Goal: Transaction & Acquisition: Book appointment/travel/reservation

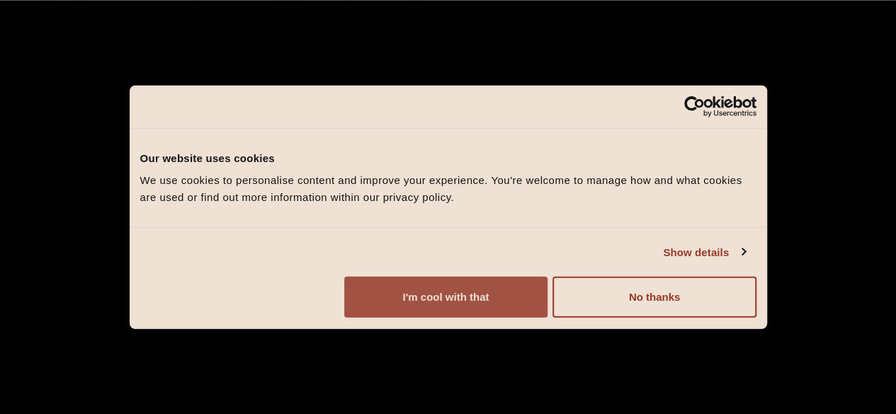
click at [548, 318] on button "I'm cool with that" at bounding box center [445, 297] width 203 height 41
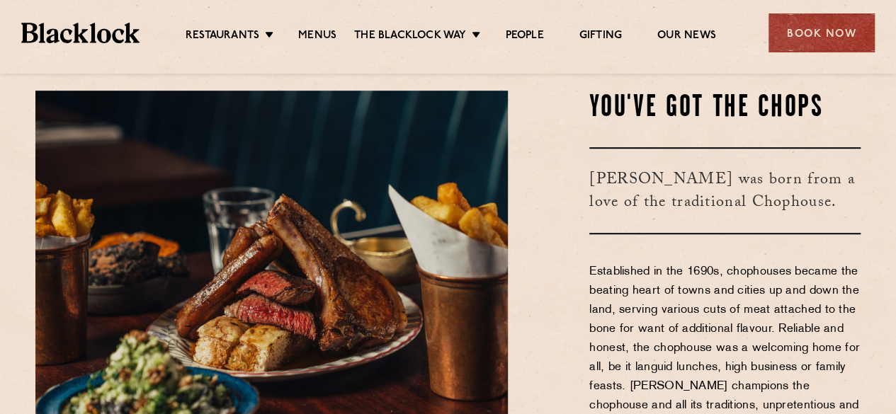
scroll to position [364, 0]
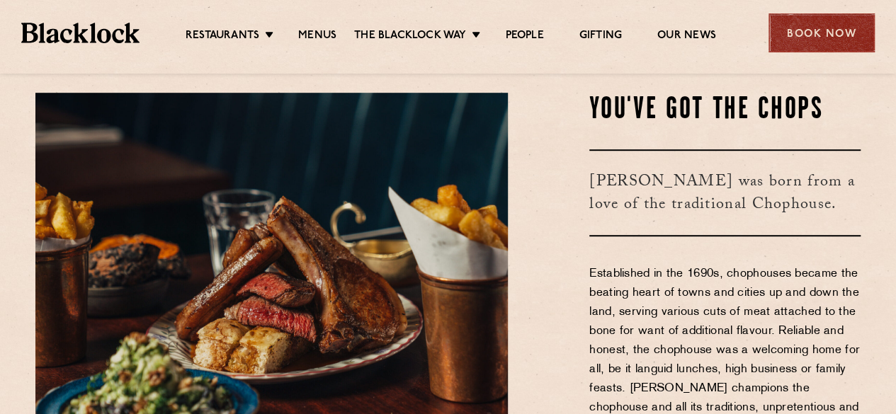
click at [815, 43] on div "Book Now" at bounding box center [822, 32] width 106 height 39
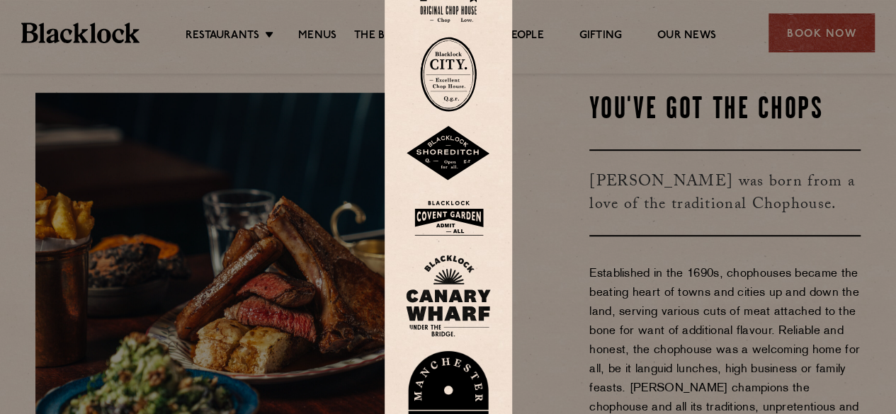
click at [445, 147] on img at bounding box center [448, 153] width 85 height 55
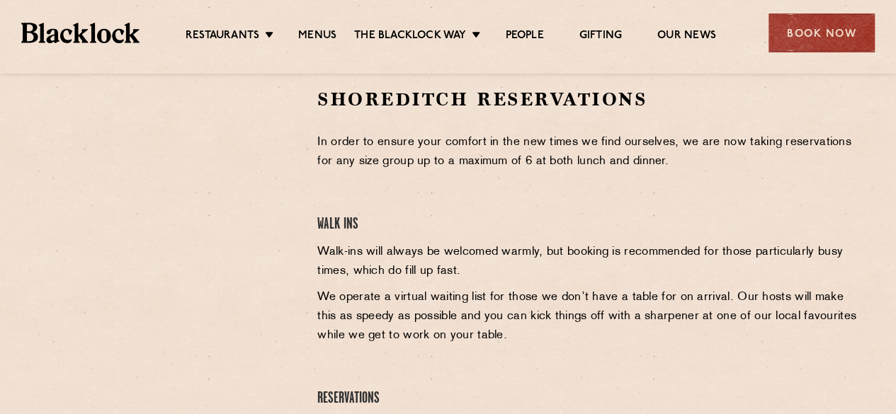
scroll to position [463, 0]
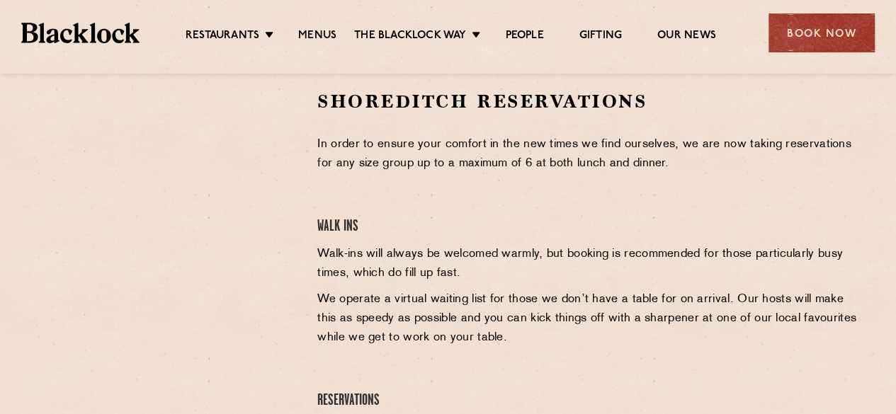
click at [296, 171] on div at bounding box center [166, 290] width 282 height 402
